Goal: Information Seeking & Learning: Learn about a topic

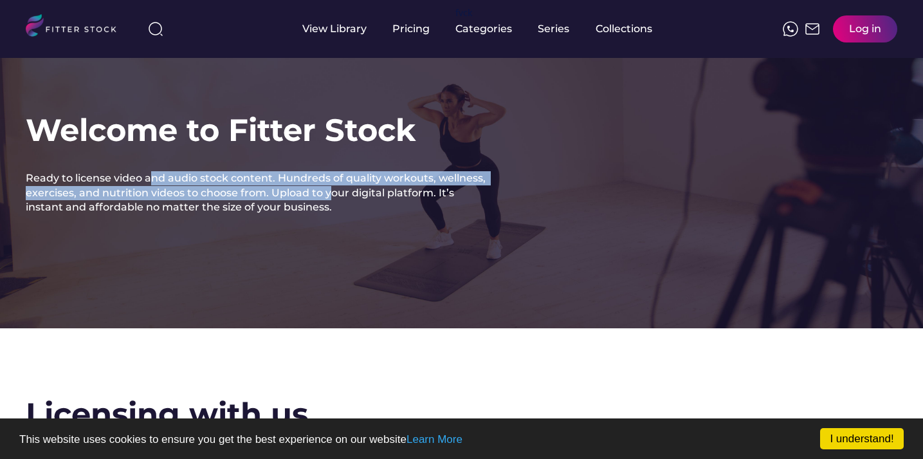
click at [328, 194] on div "Ready to license video and audio stock content. Hundreds of quality workouts, w…" at bounding box center [257, 192] width 463 height 43
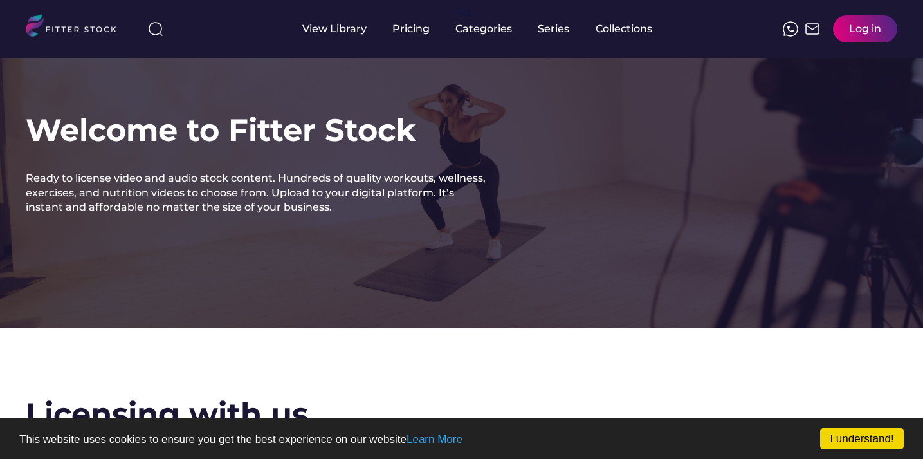
click at [330, 236] on div "Welcome to Fitter Stock Ready to license video and audio stock content. Hundred…" at bounding box center [461, 164] width 923 height 328
click at [841, 439] on link "I understand!" at bounding box center [862, 438] width 84 height 21
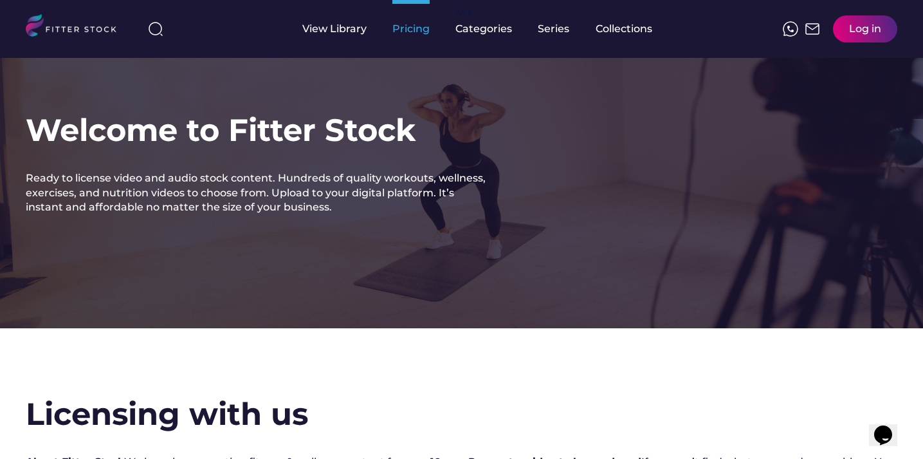
click at [409, 28] on div "Pricing" at bounding box center [411, 29] width 37 height 14
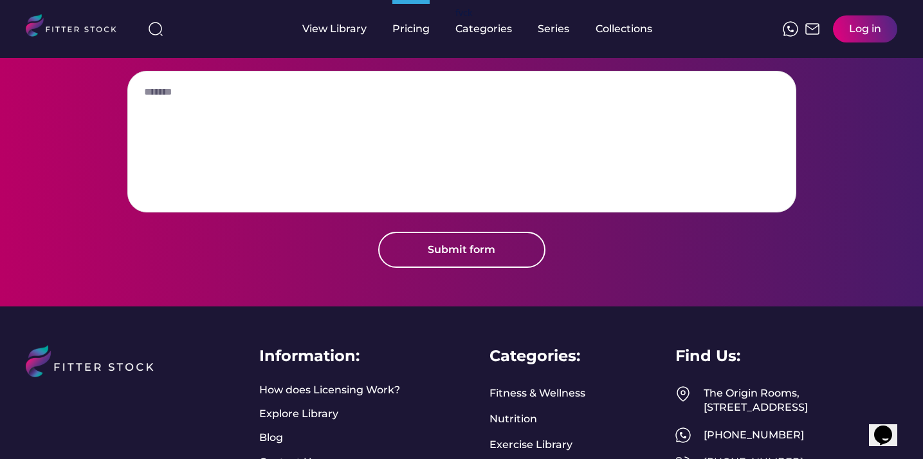
scroll to position [1683, 0]
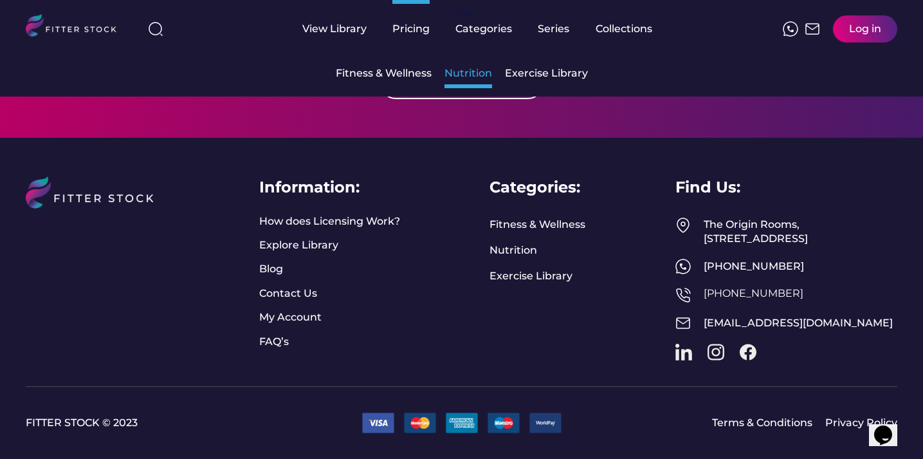
click at [469, 75] on div "Nutrition" at bounding box center [469, 73] width 48 height 14
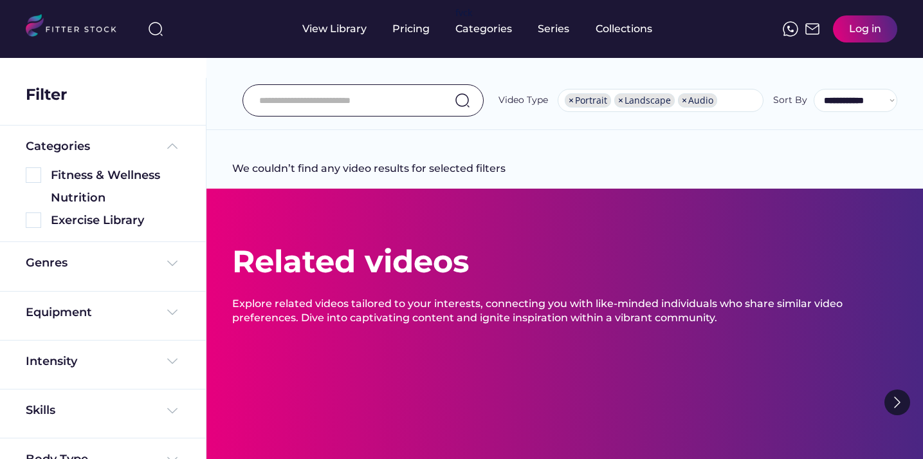
select select "**********"
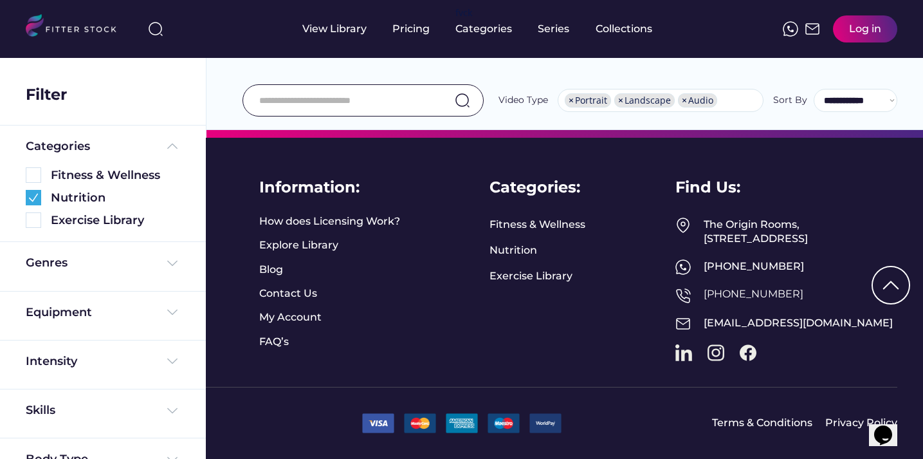
scroll to position [2969, 0]
click at [523, 243] on link "Nutrition" at bounding box center [514, 250] width 48 height 14
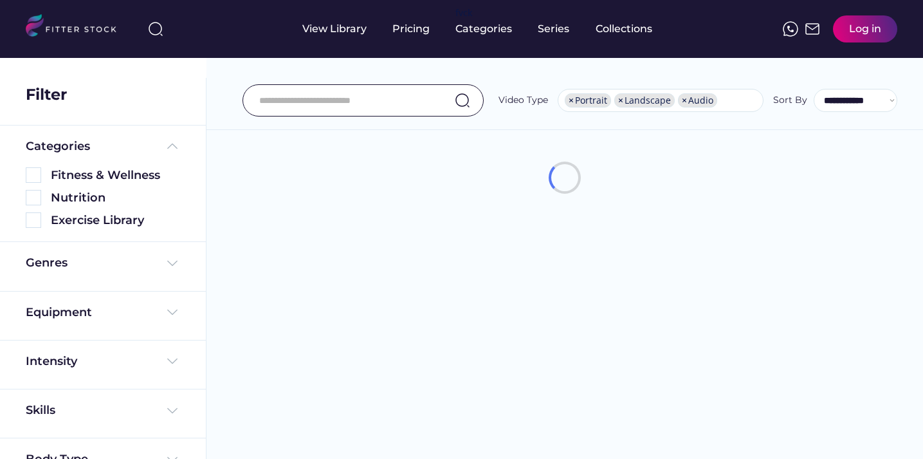
select select "**********"
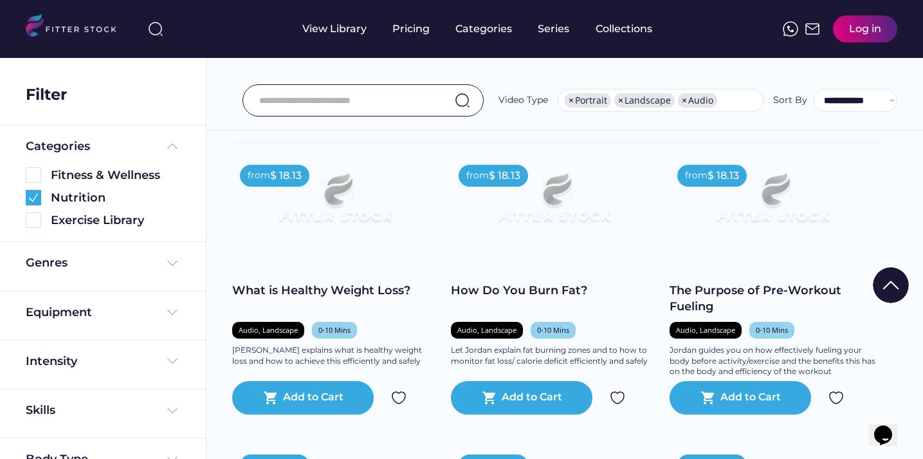
scroll to position [2614, 0]
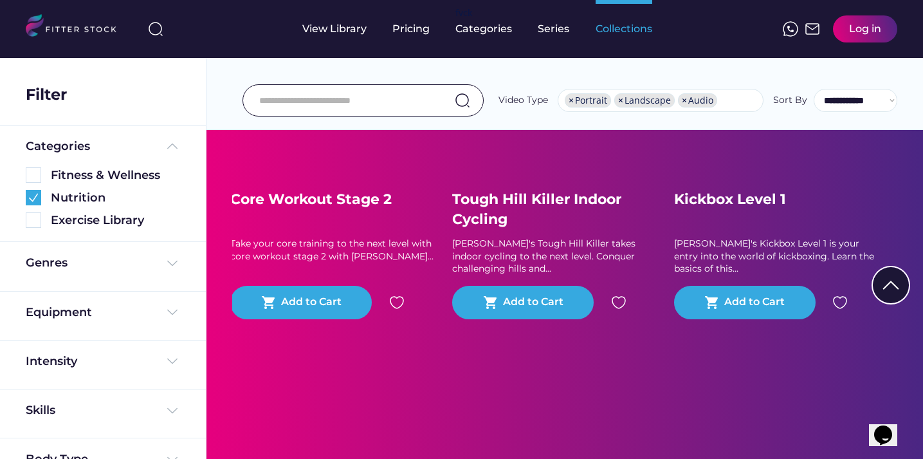
click at [612, 30] on div "Collections" at bounding box center [624, 29] width 57 height 14
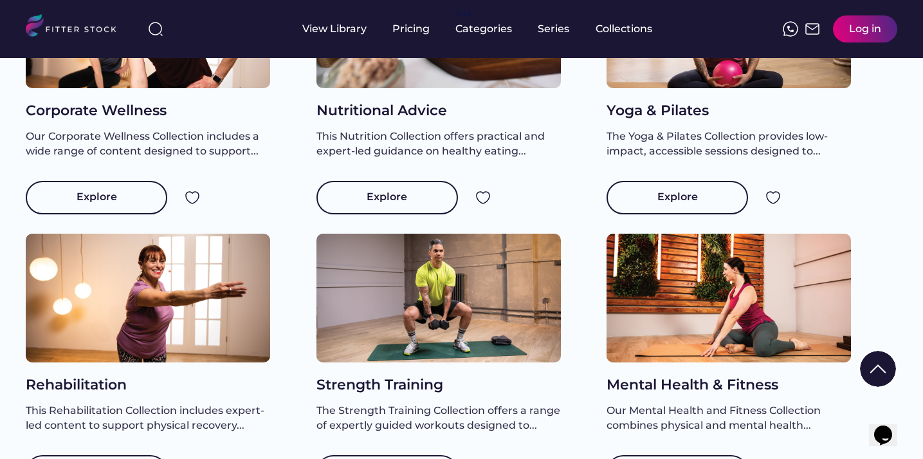
scroll to position [284, 0]
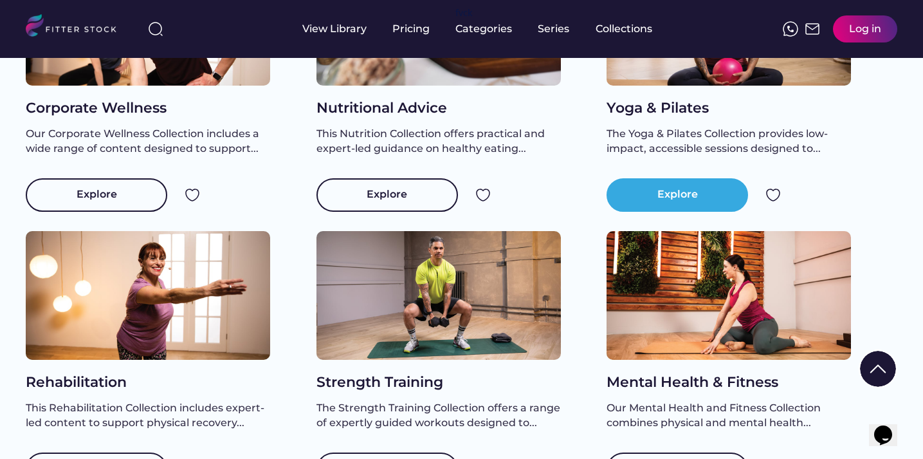
click at [701, 201] on div "Explore" at bounding box center [678, 194] width 142 height 33
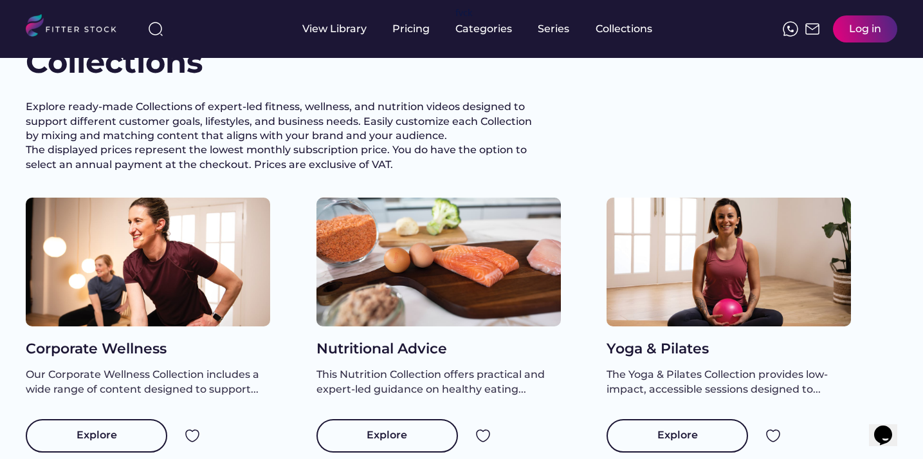
scroll to position [26, 0]
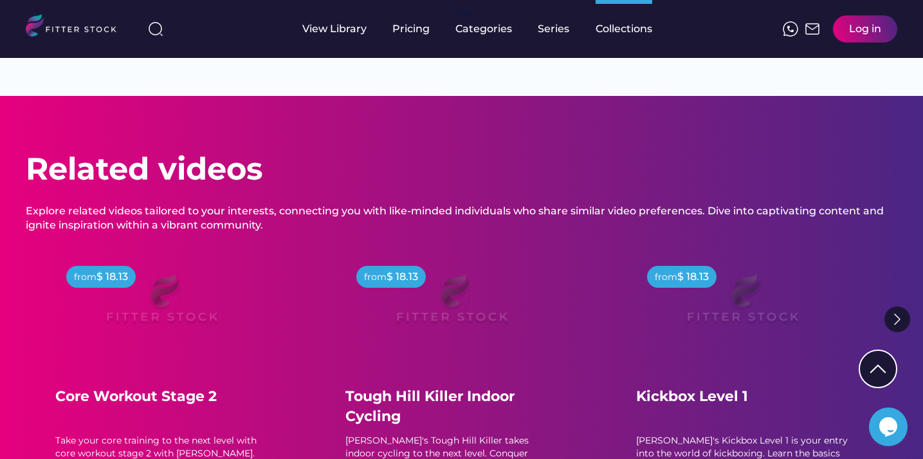
scroll to position [5279, 0]
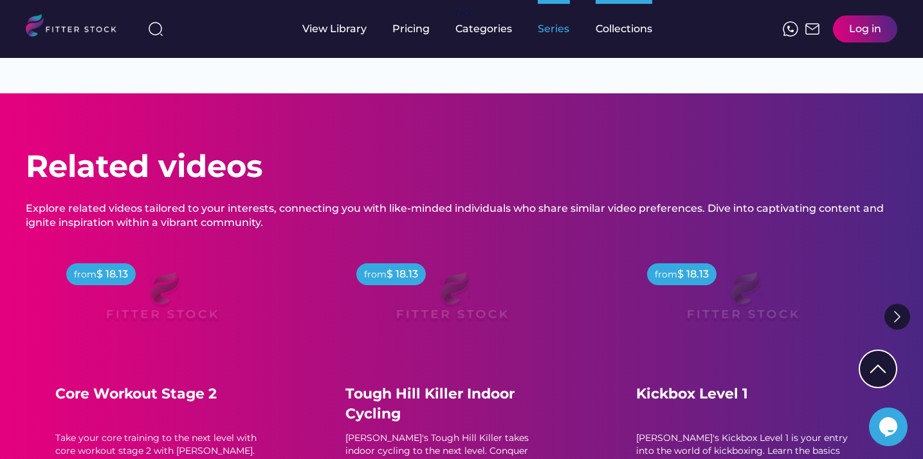
click at [552, 33] on div "Series" at bounding box center [554, 29] width 32 height 14
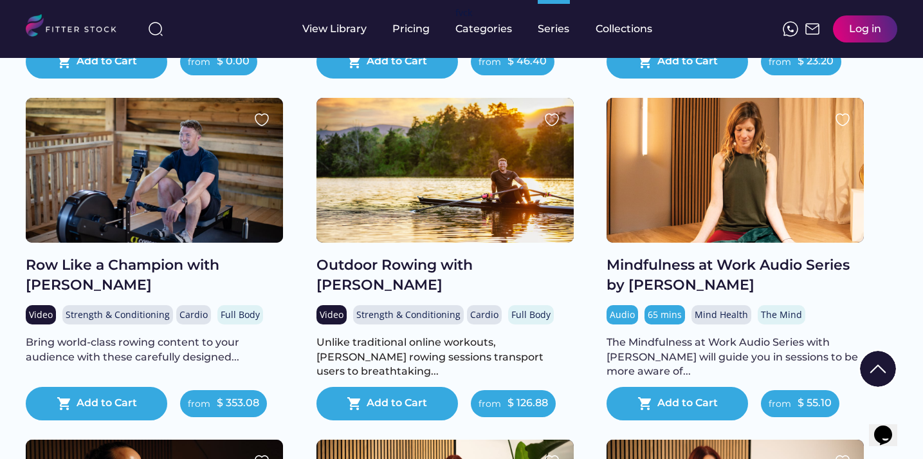
scroll to position [457, 0]
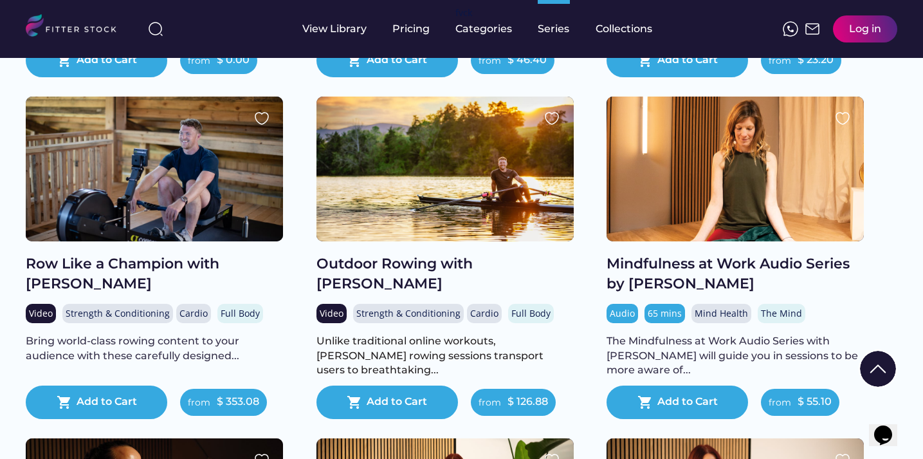
click at [730, 226] on div at bounding box center [735, 169] width 257 height 145
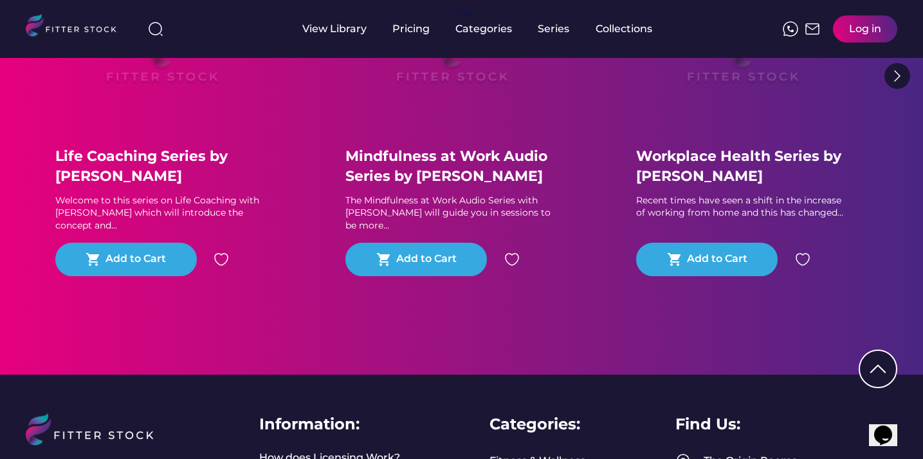
scroll to position [1315, 0]
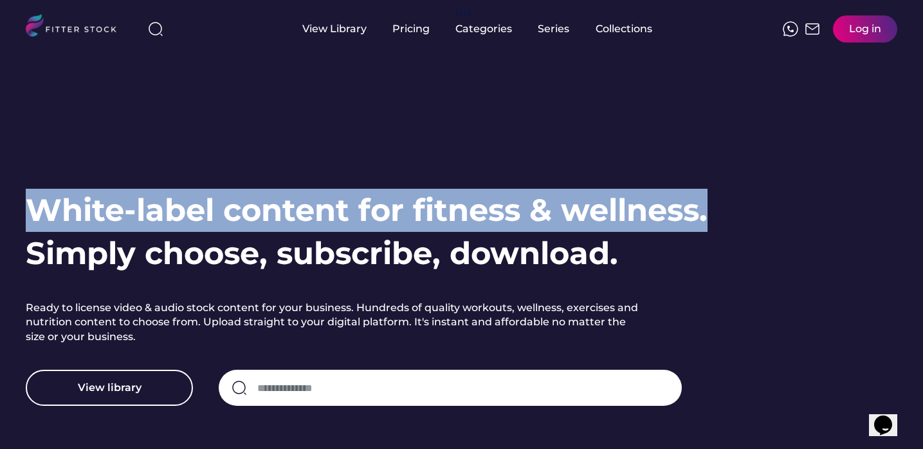
drag, startPoint x: 32, startPoint y: 209, endPoint x: 768, endPoint y: 216, distance: 736.2
click at [768, 216] on div "White-label content for fitness & wellness. Simply choose, subscribe, download.…" at bounding box center [462, 298] width 872 height 218
copy h1 "White-label content for fitness & wellness."
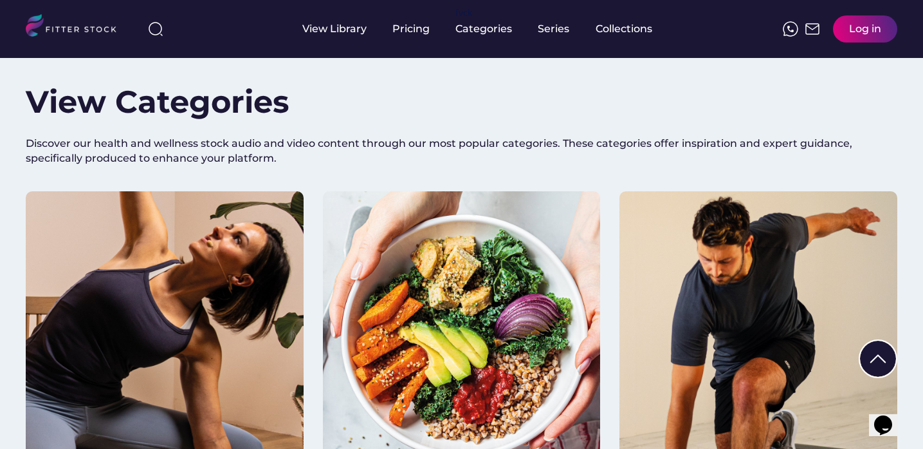
scroll to position [958, 0]
click at [495, 345] on div at bounding box center [462, 329] width 278 height 278
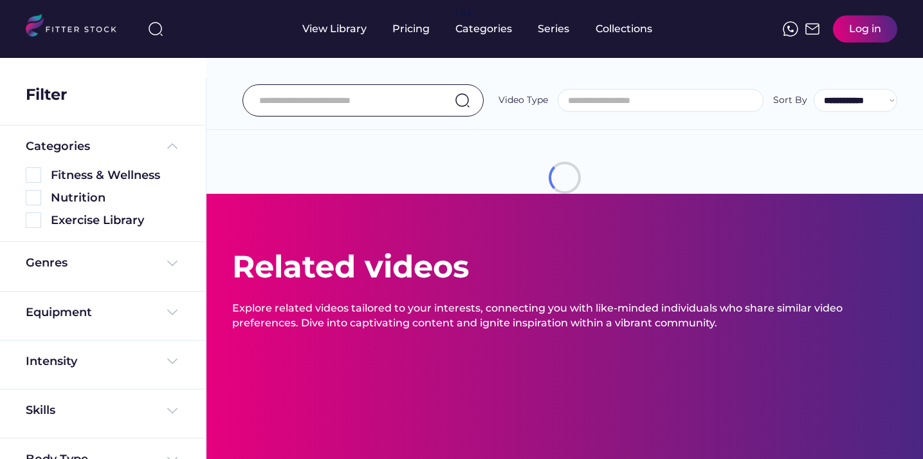
select select
select select "**********"
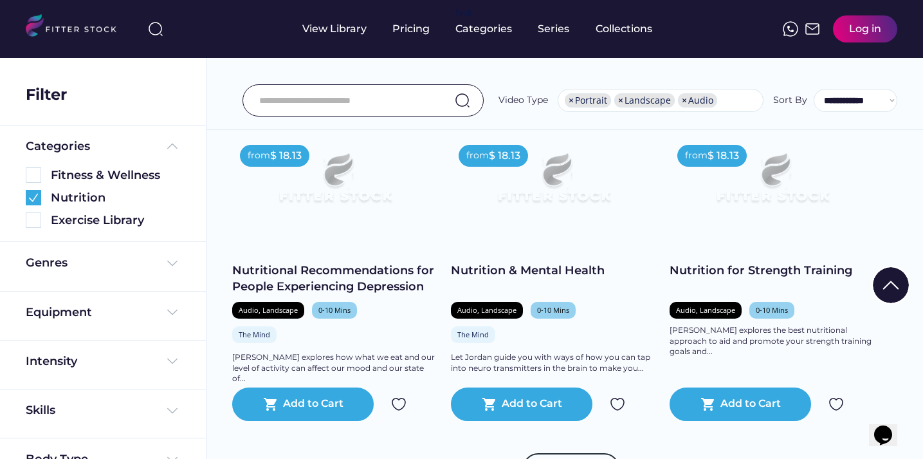
scroll to position [2017, 0]
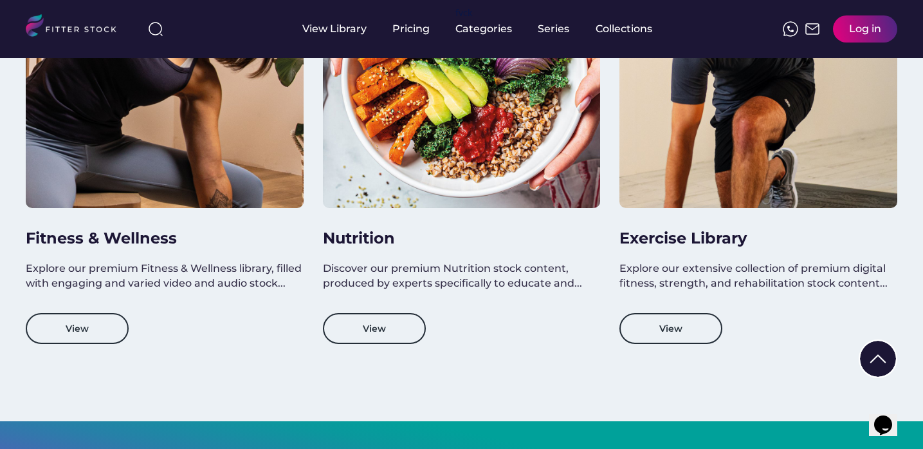
scroll to position [1219, 0]
